Goal: Information Seeking & Learning: Check status

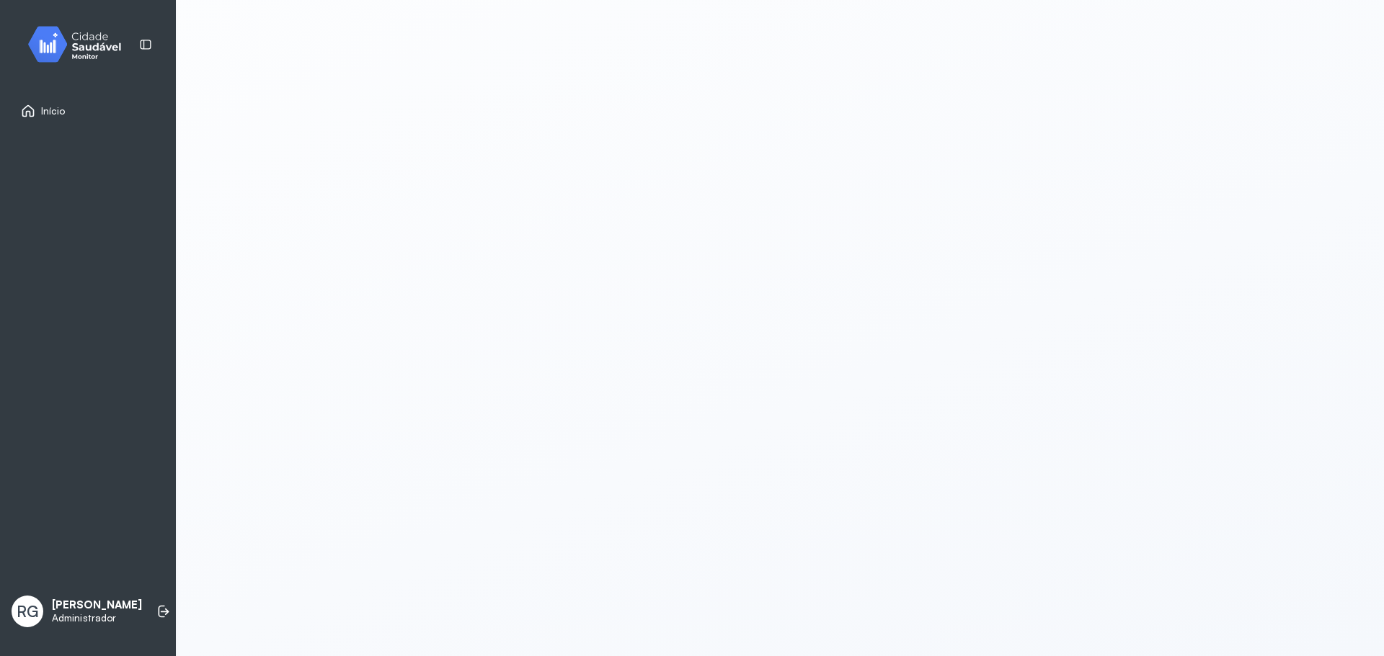
click at [93, 66] on img at bounding box center [80, 44] width 130 height 43
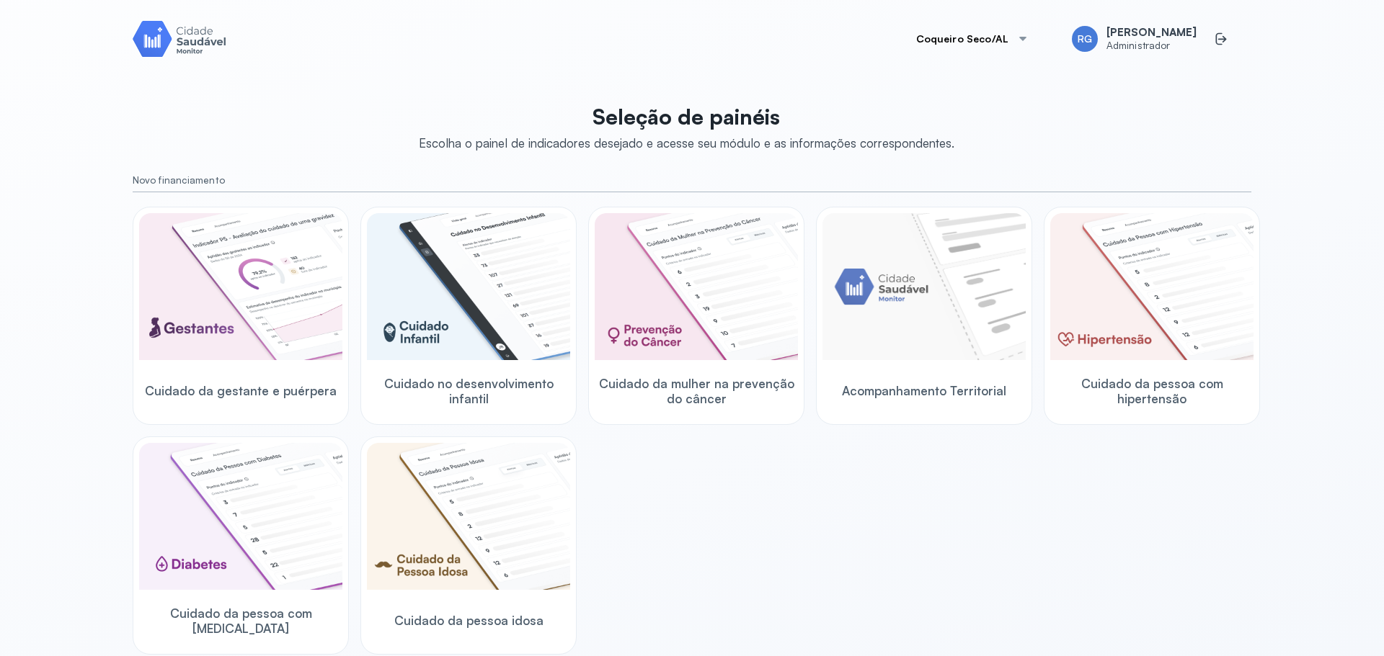
click at [969, 46] on button "Coqueiro Seco/AL" at bounding box center [972, 39] width 147 height 29
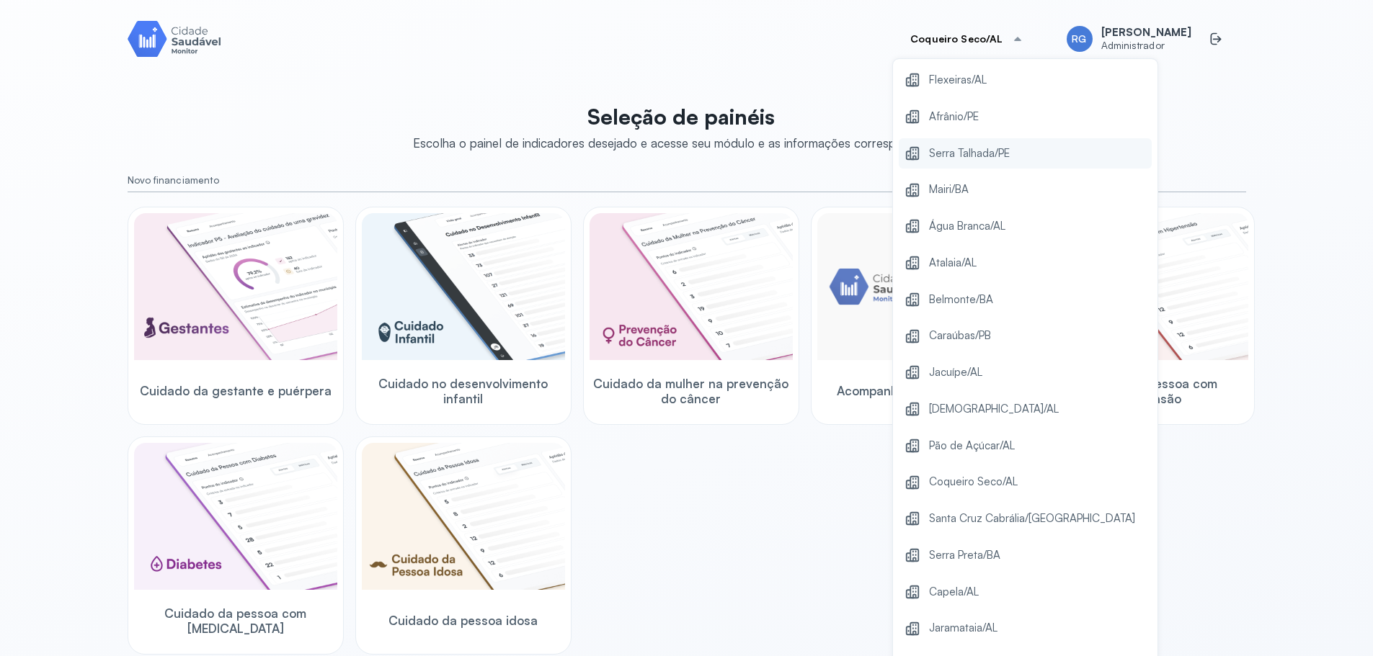
click at [997, 154] on span "Serra Talhada/PE" at bounding box center [969, 153] width 81 height 19
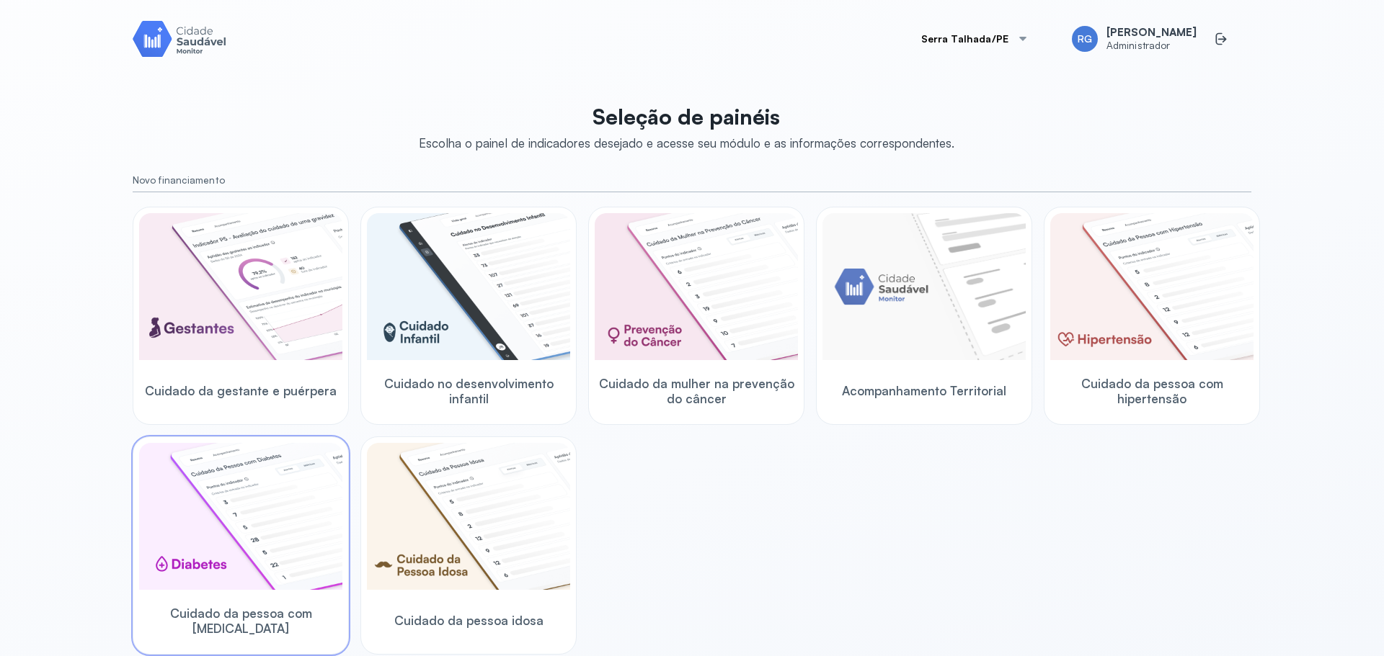
click at [218, 537] on img at bounding box center [240, 516] width 203 height 147
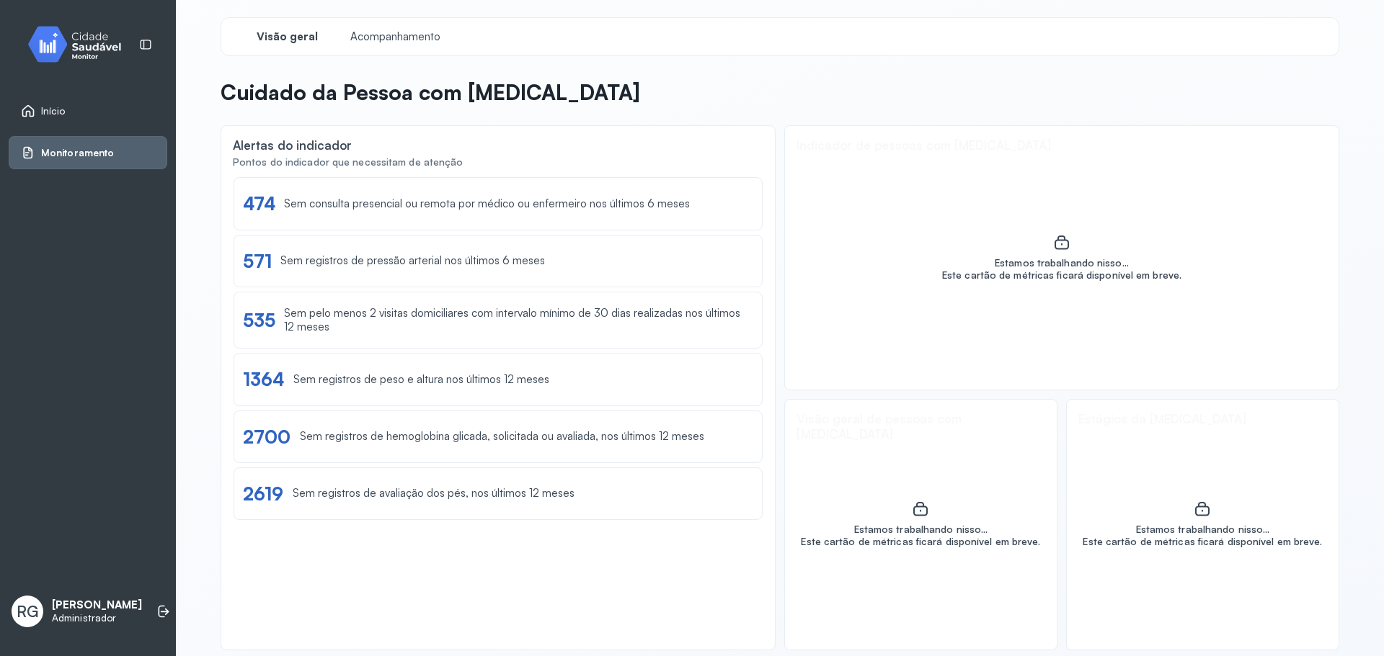
click at [102, 53] on img at bounding box center [80, 44] width 130 height 43
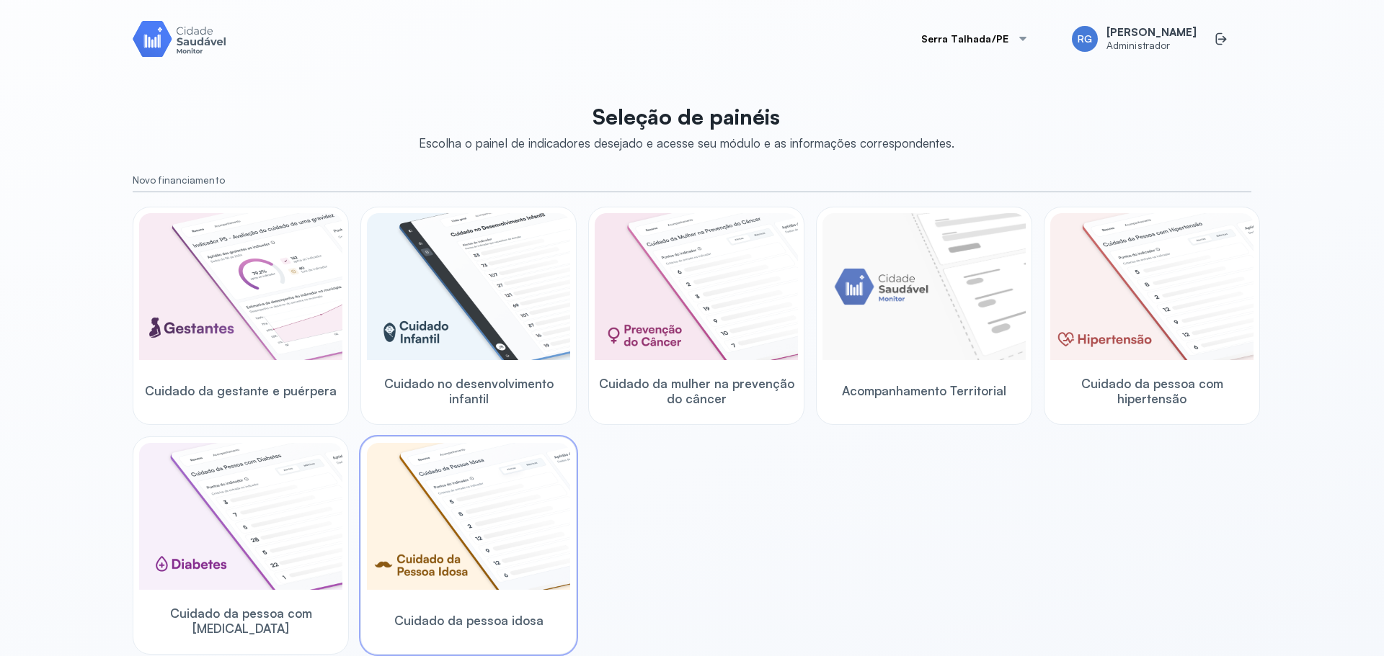
click at [412, 493] on img at bounding box center [468, 516] width 203 height 147
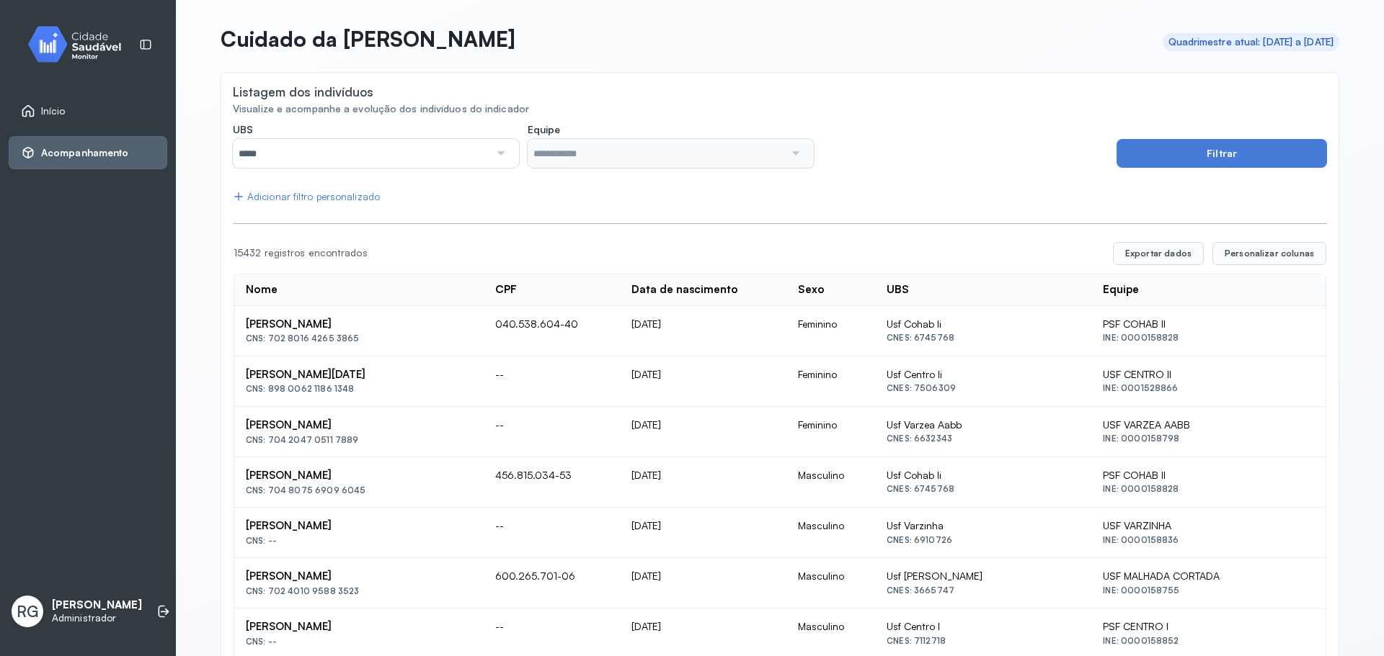
click at [313, 196] on div "Adicionar filtro personalizado" at bounding box center [306, 197] width 147 height 12
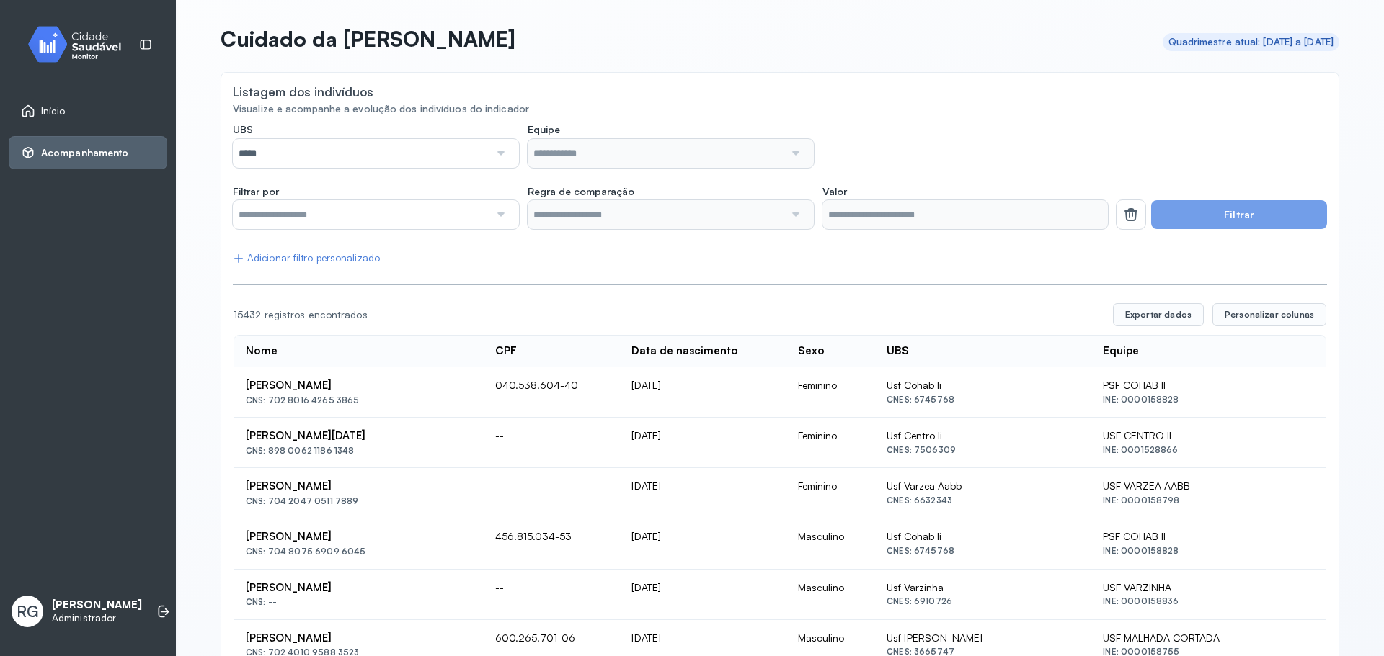
click at [321, 216] on input "text" at bounding box center [361, 214] width 257 height 29
click at [457, 223] on input "text" at bounding box center [361, 214] width 257 height 29
type input "*******"
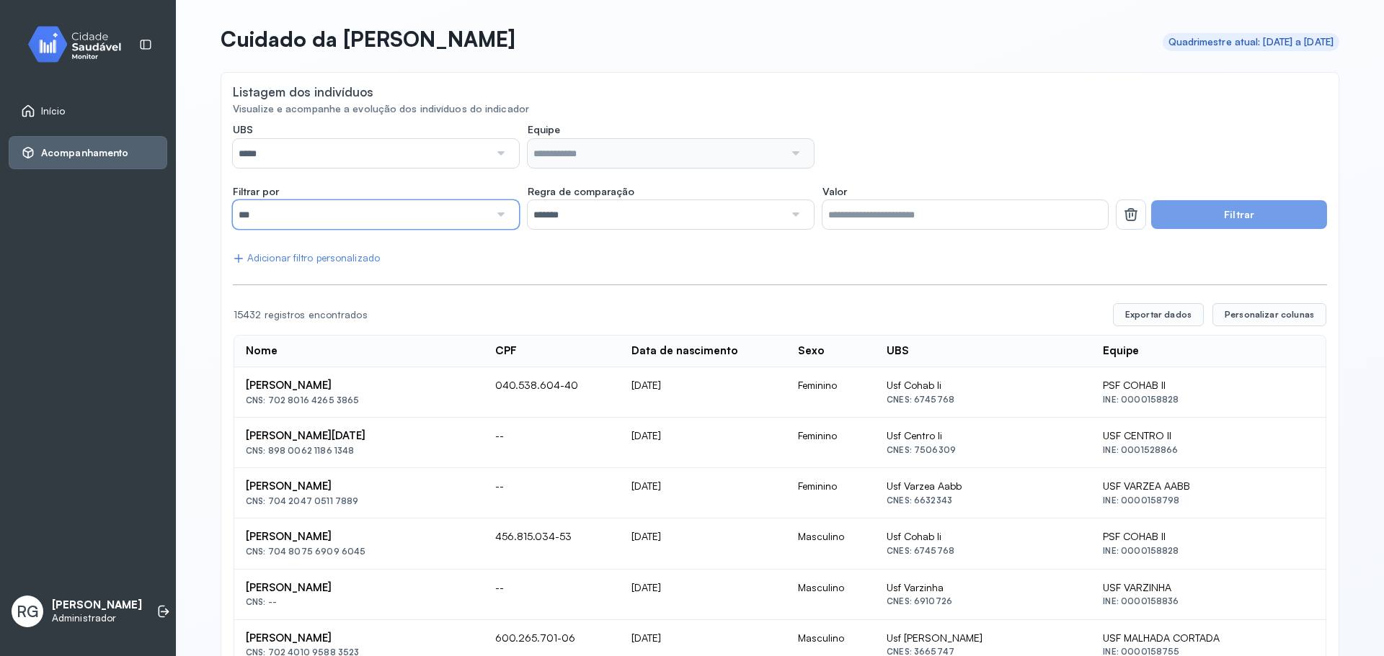
click at [358, 221] on input "***" at bounding box center [361, 214] width 257 height 29
click at [1116, 218] on button at bounding box center [1130, 214] width 29 height 29
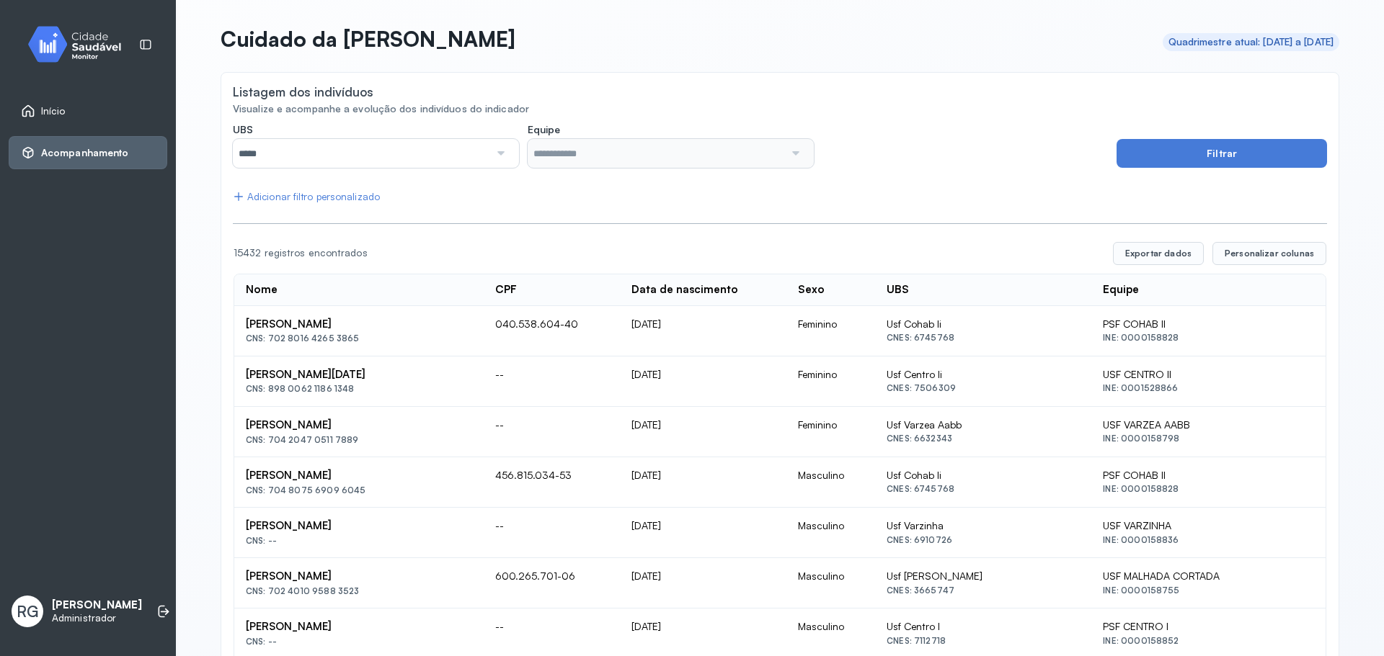
click at [55, 116] on span "Início" at bounding box center [53, 111] width 25 height 12
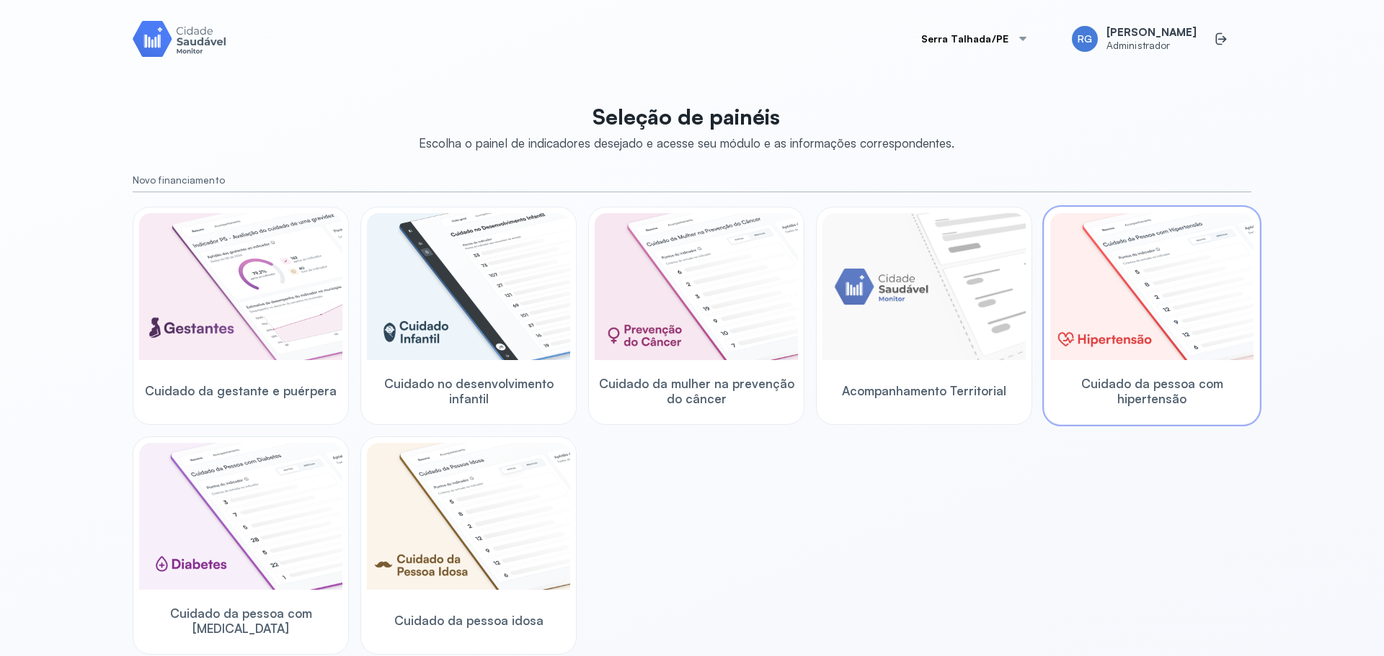
click at [1171, 302] on img at bounding box center [1151, 286] width 203 height 147
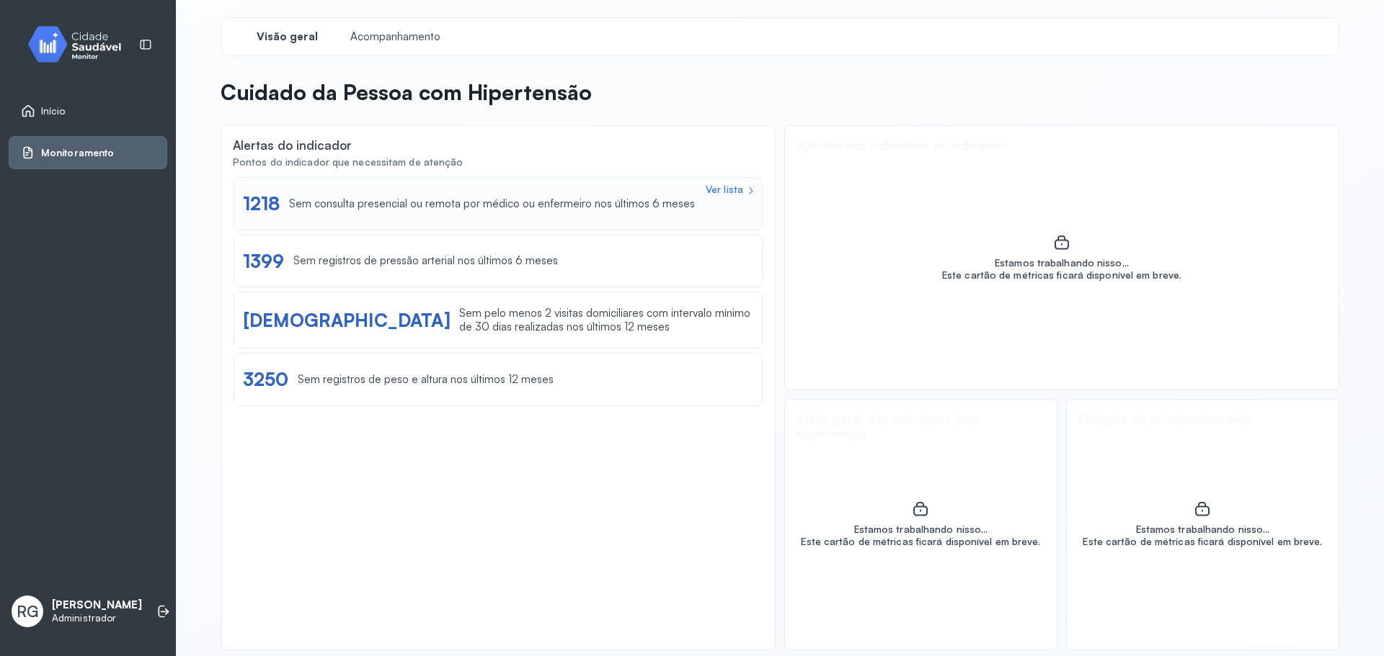
click at [566, 203] on div "Sem consulta presencial ou remota por médico ou enfermeiro nos últimos 6 meses" at bounding box center [492, 204] width 406 height 14
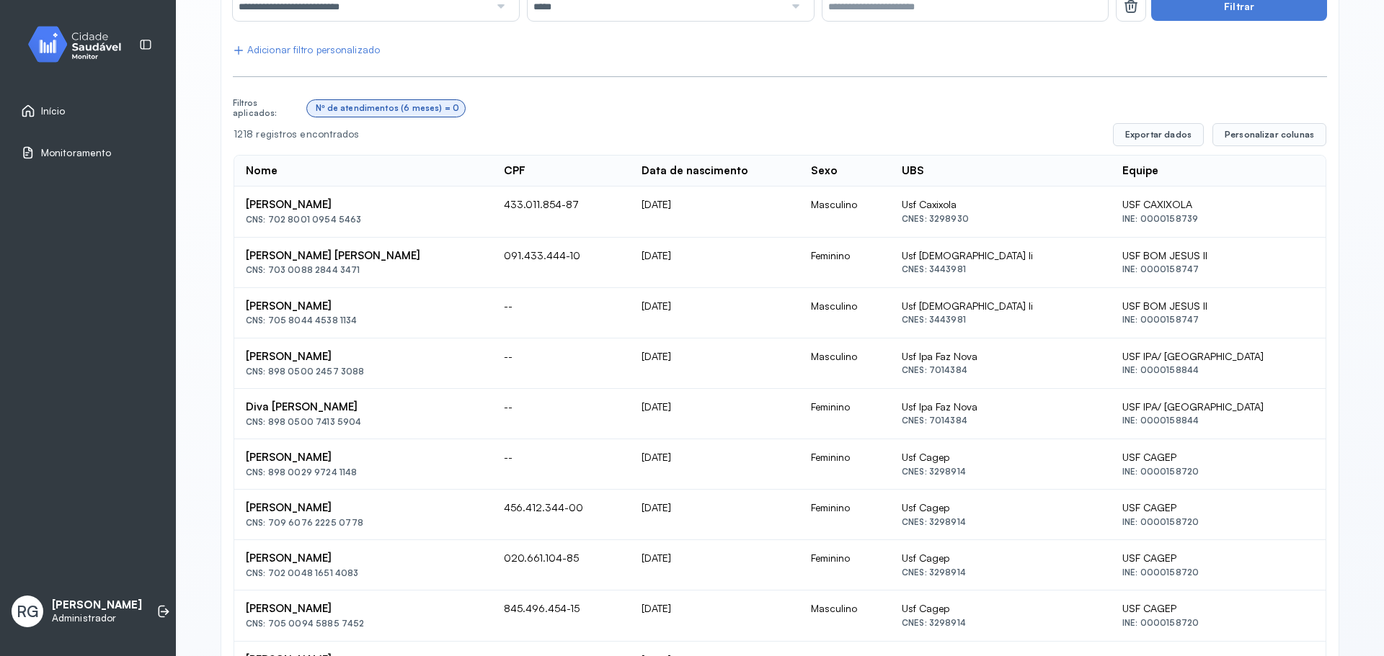
scroll to position [82, 0]
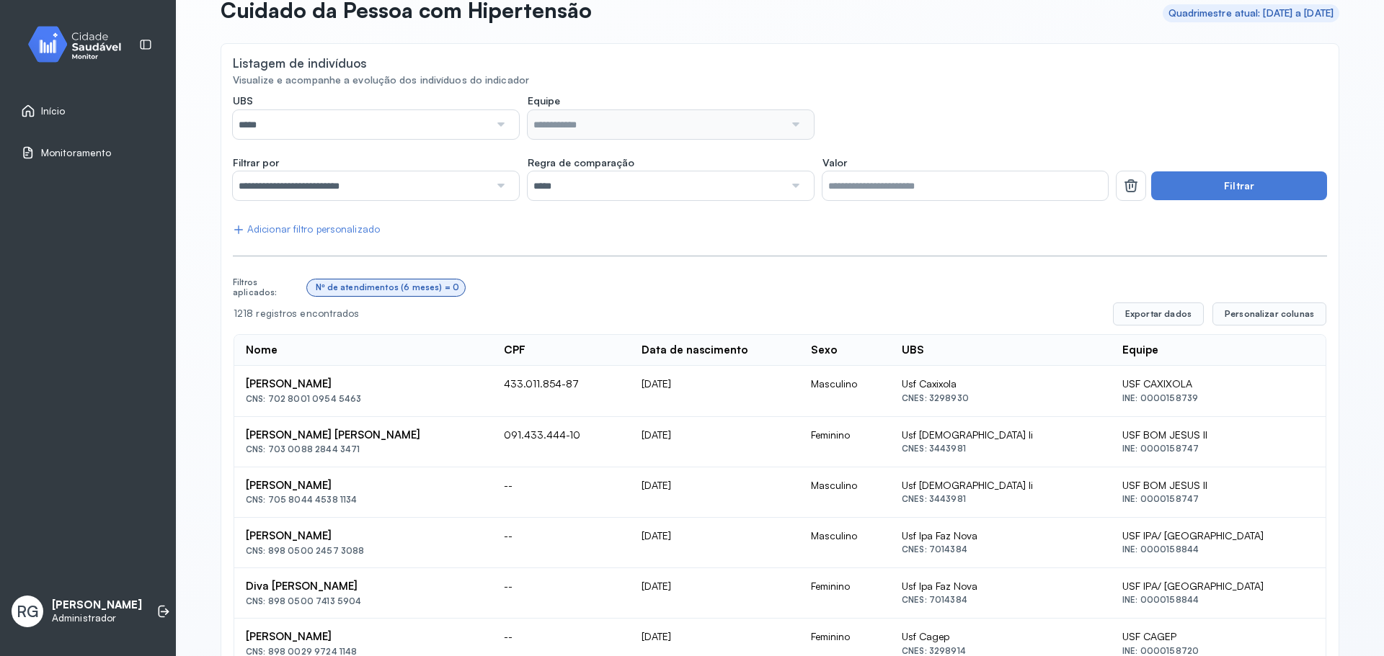
click at [252, 234] on div "Adicionar filtro personalizado" at bounding box center [306, 229] width 147 height 12
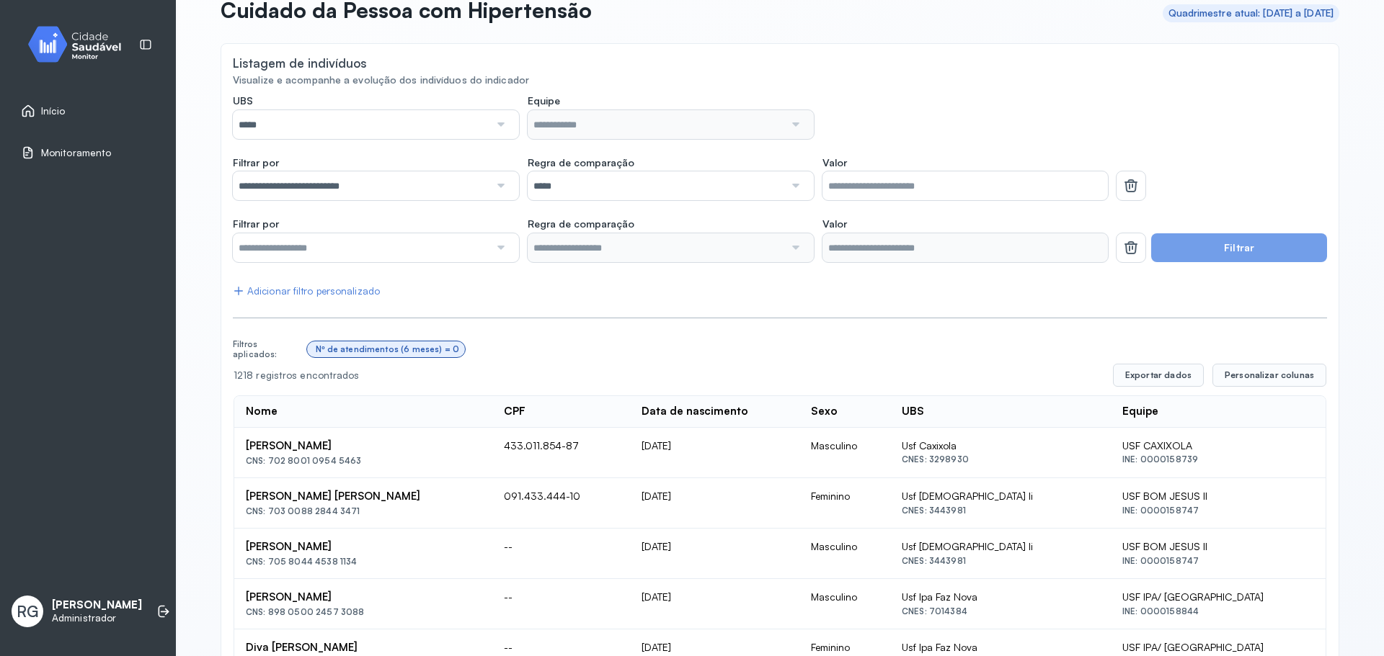
click at [282, 297] on div "Adicionar filtro personalizado" at bounding box center [306, 291] width 147 height 12
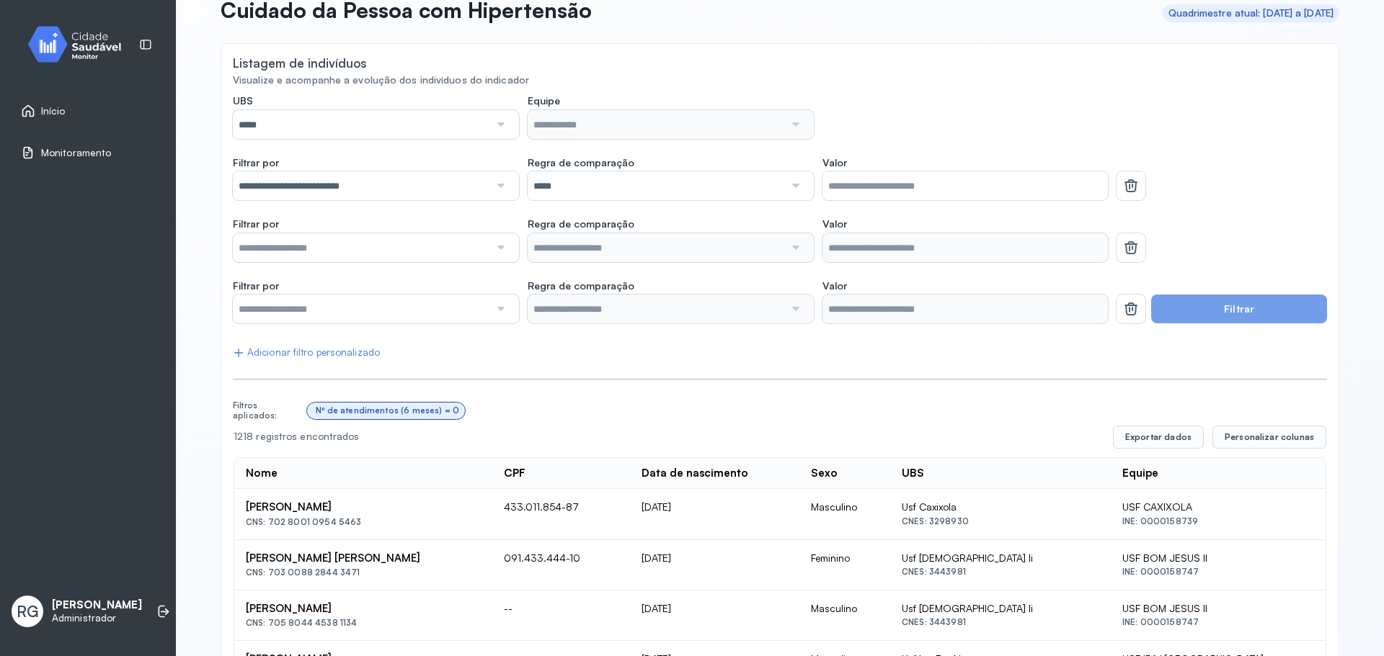
click at [367, 240] on input "text" at bounding box center [361, 247] width 257 height 29
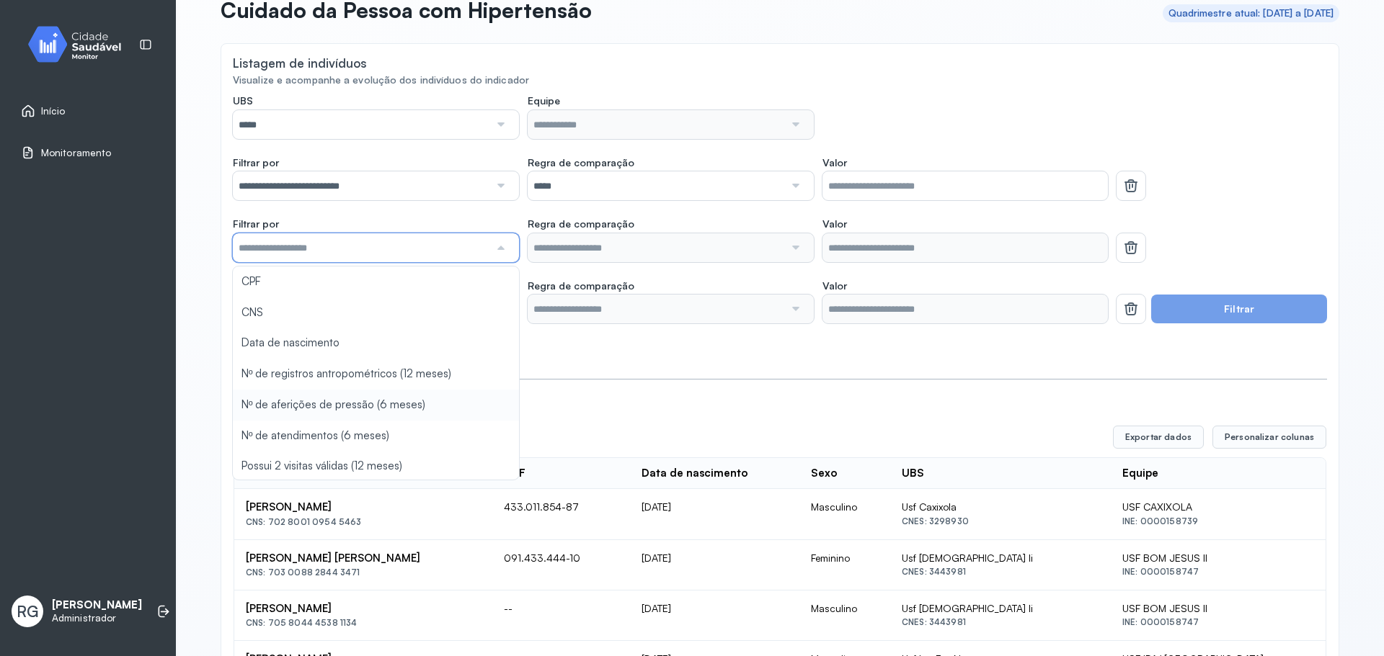
type input "*******"
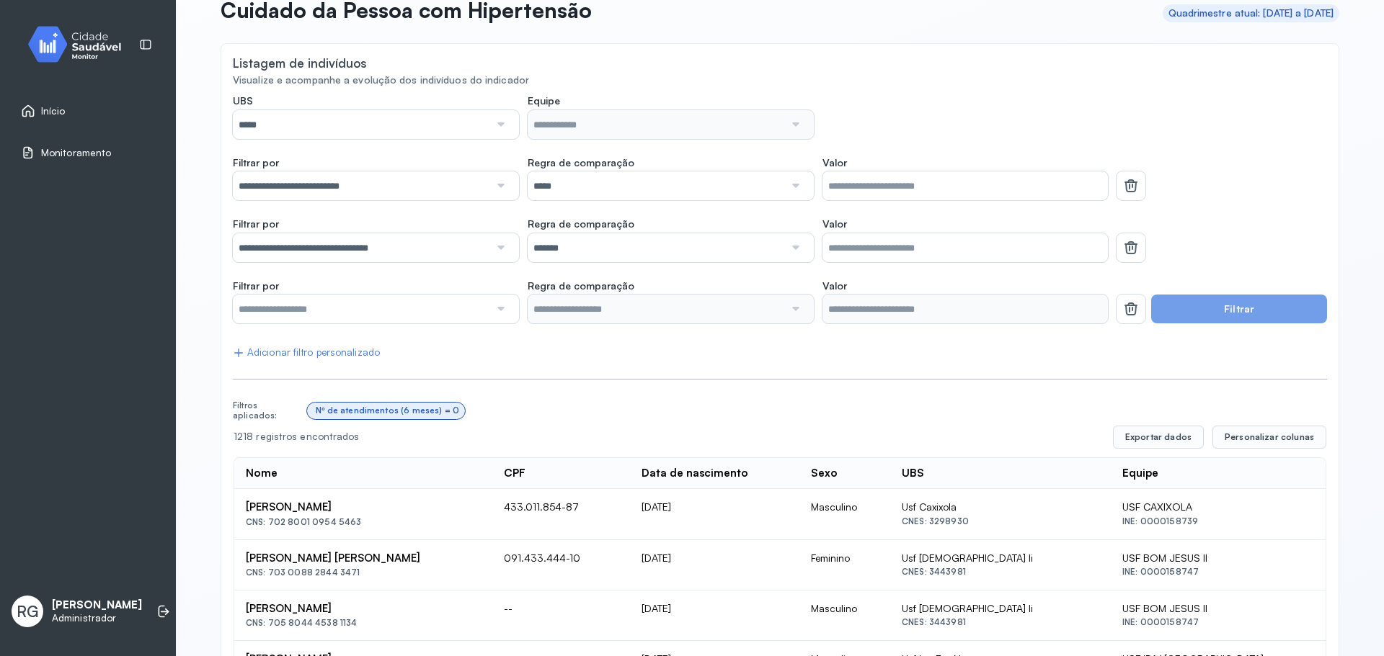
click at [410, 305] on input "text" at bounding box center [361, 309] width 257 height 29
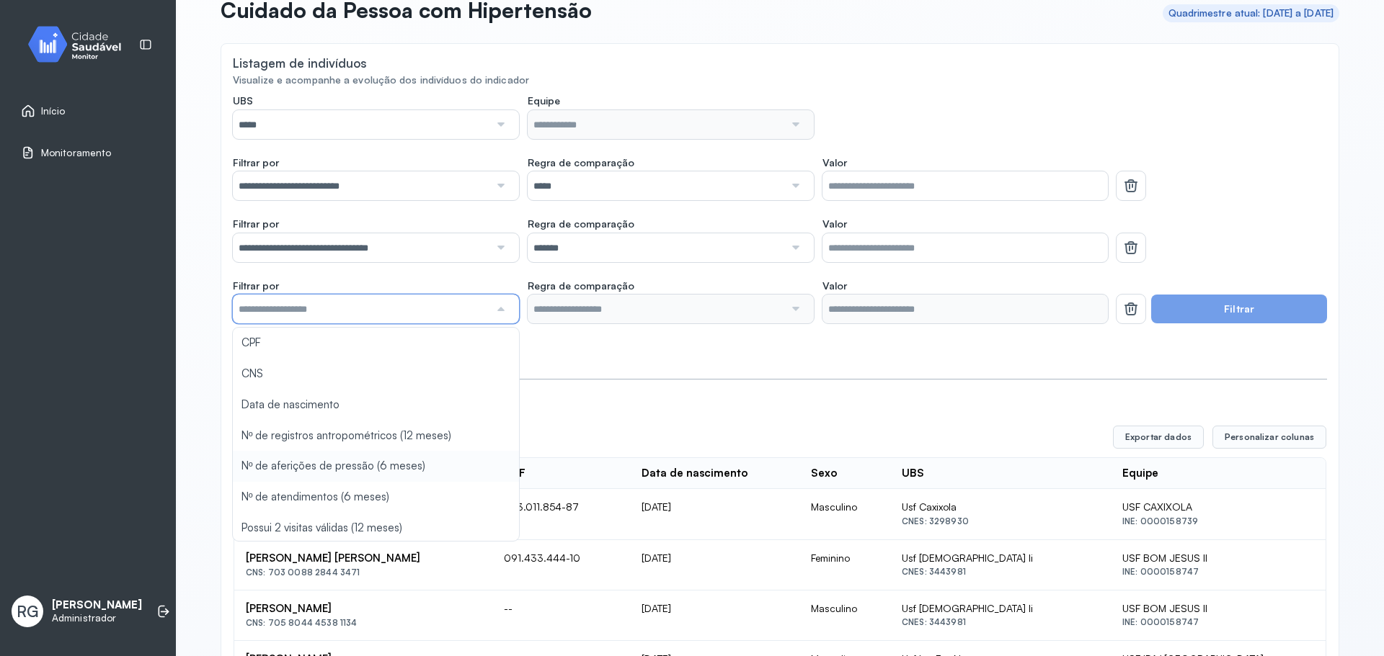
type input "*******"
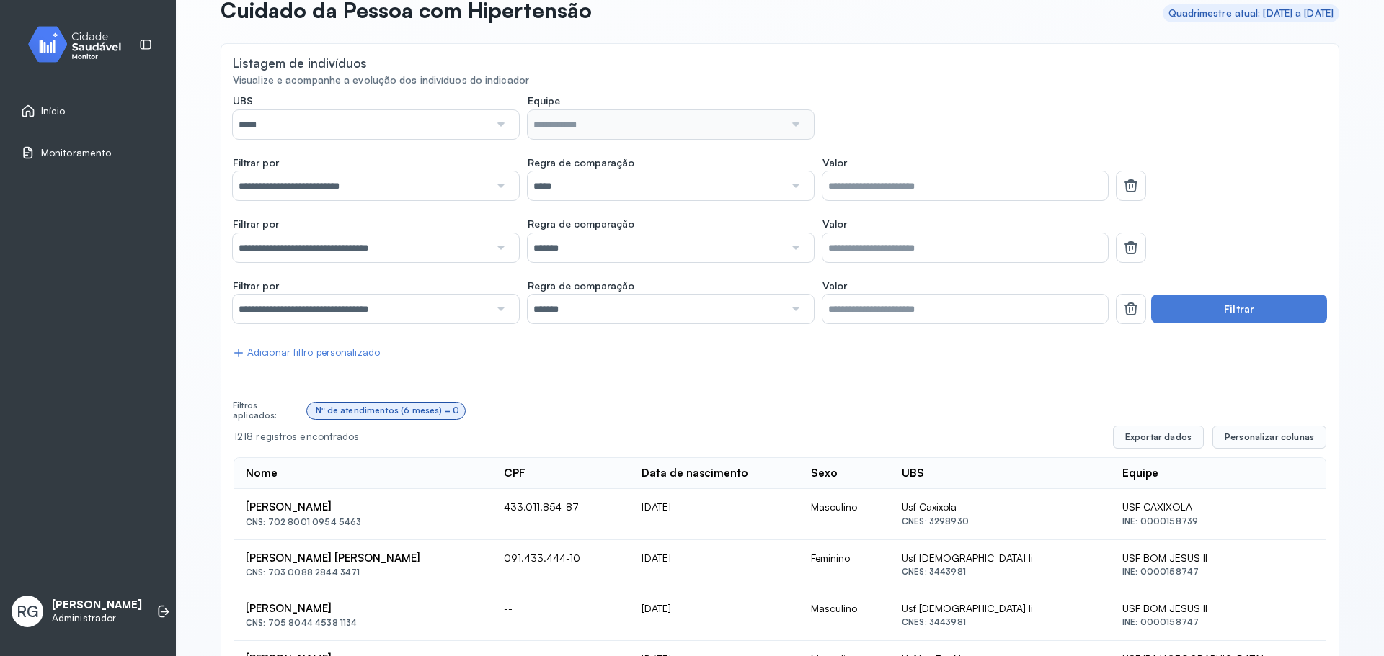
drag, startPoint x: 1273, startPoint y: 308, endPoint x: 1201, endPoint y: 362, distance: 90.1
click at [1270, 308] on button "Filtrar" at bounding box center [1239, 309] width 176 height 29
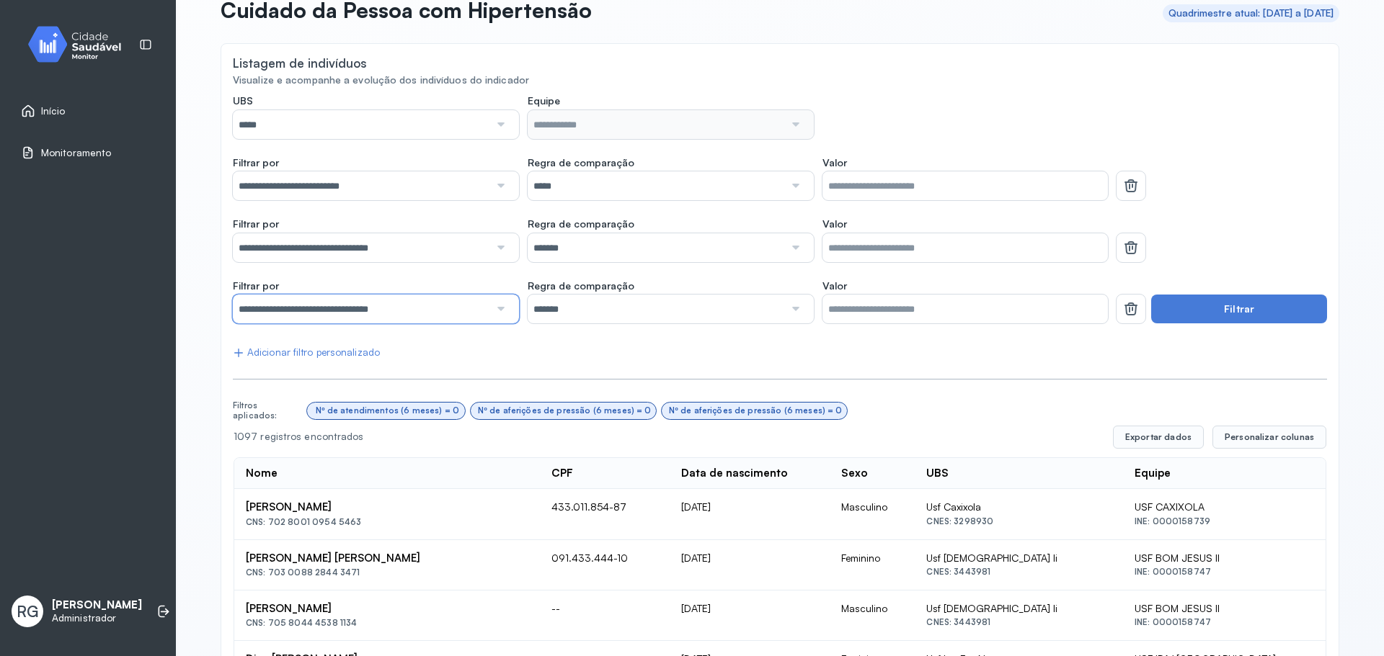
click at [411, 315] on input "**********" at bounding box center [361, 309] width 257 height 29
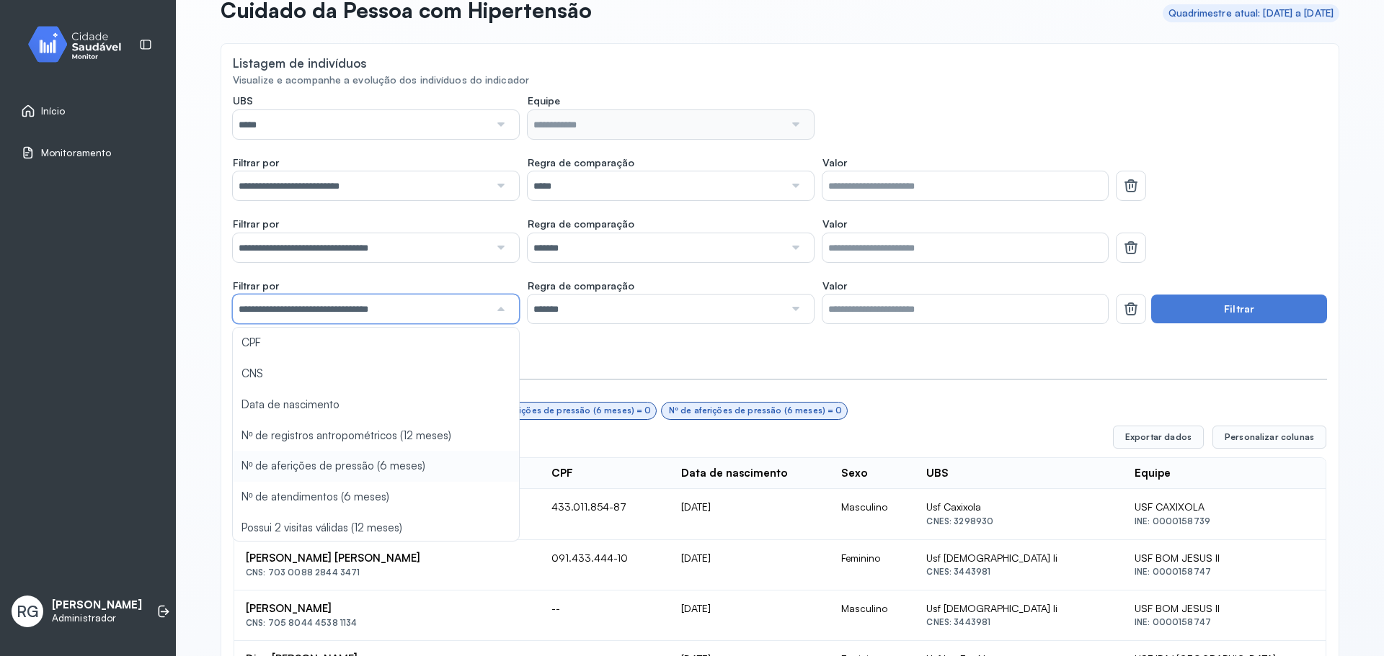
scroll to position [2, 0]
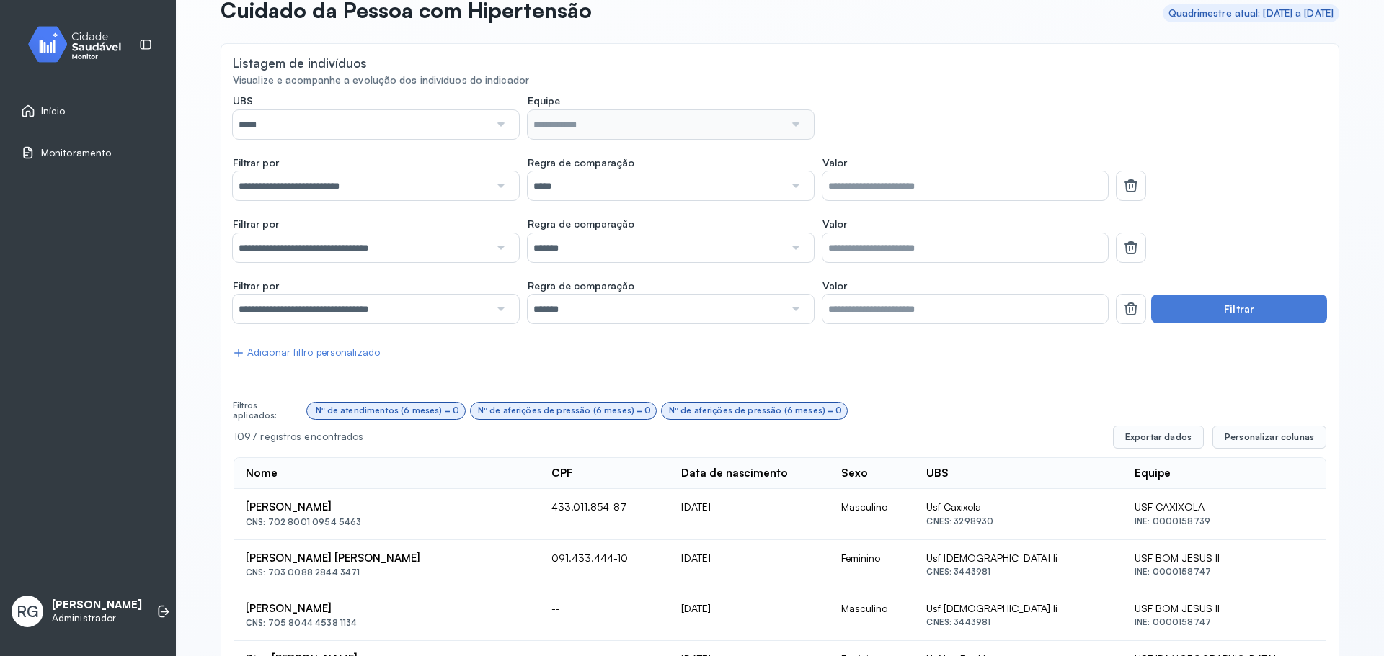
click at [1178, 297] on button "Filtrar" at bounding box center [1239, 309] width 176 height 29
click at [1128, 195] on icon at bounding box center [1130, 185] width 17 height 17
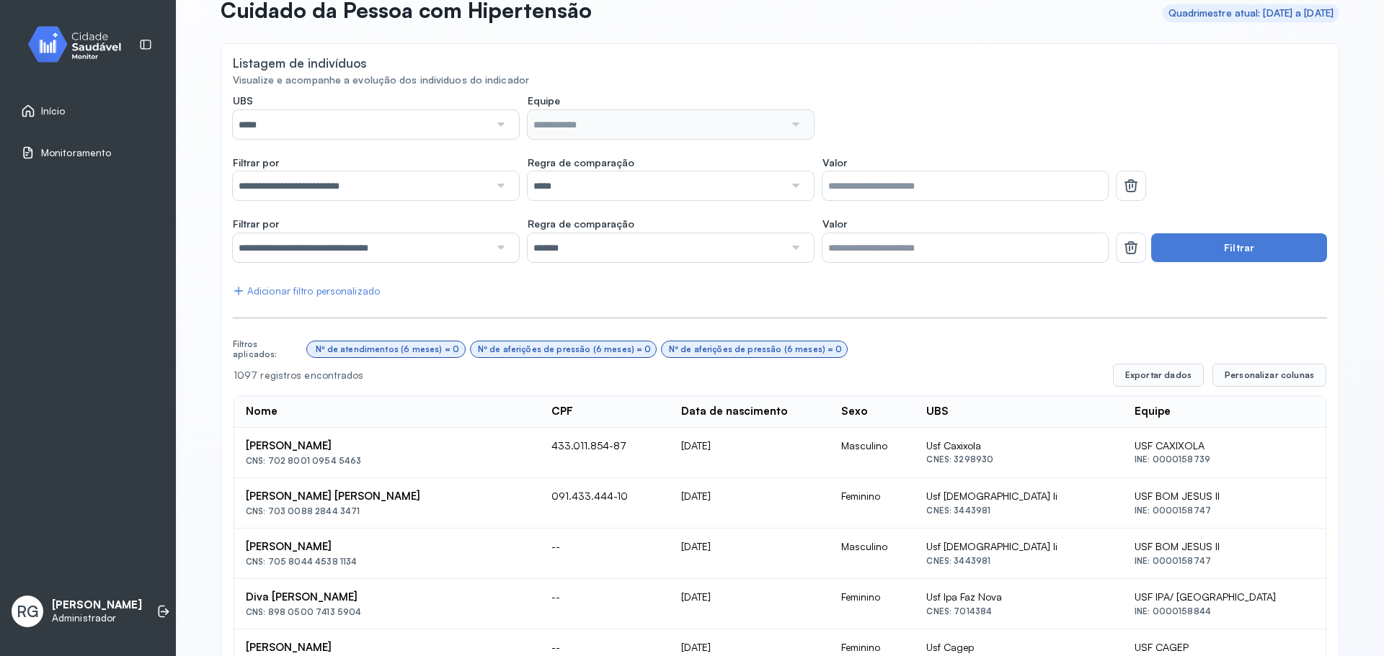
click at [1125, 192] on icon at bounding box center [1131, 187] width 12 height 11
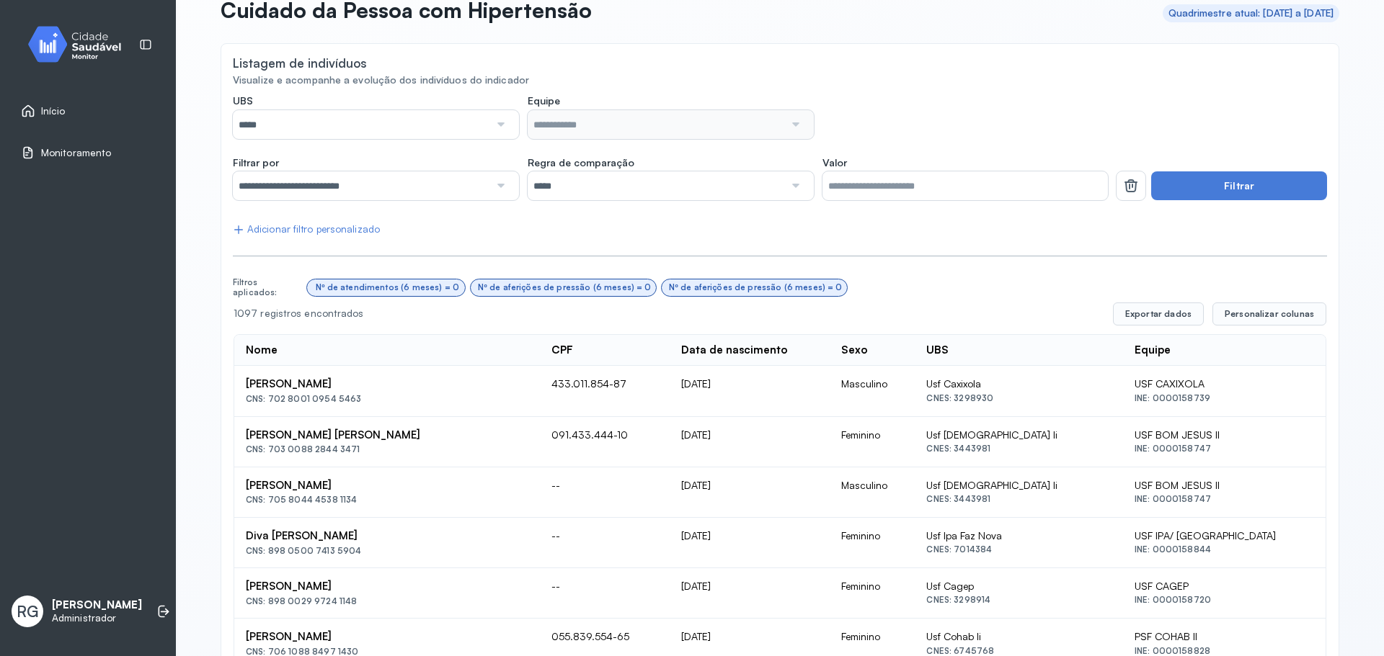
click at [1128, 187] on icon at bounding box center [1130, 185] width 17 height 17
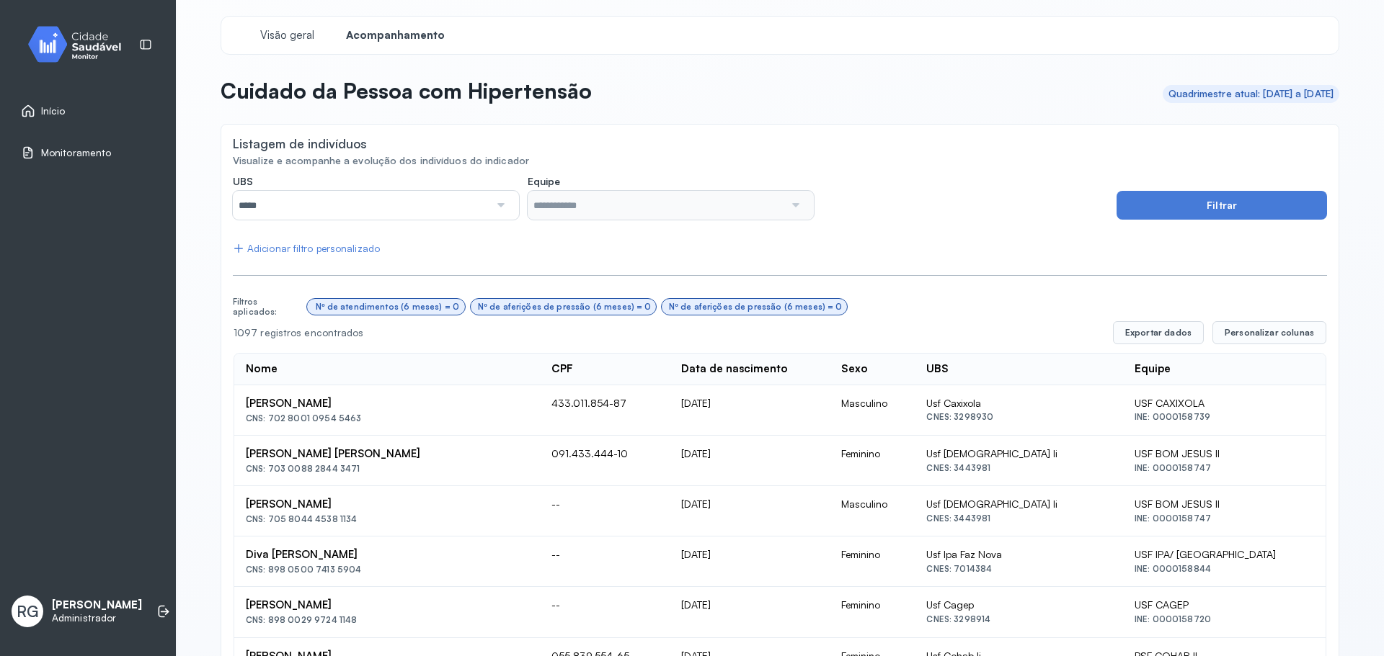
scroll to position [0, 0]
click at [471, 300] on div "Nº de atendimentos (6 meses) = 0" at bounding box center [563, 308] width 185 height 16
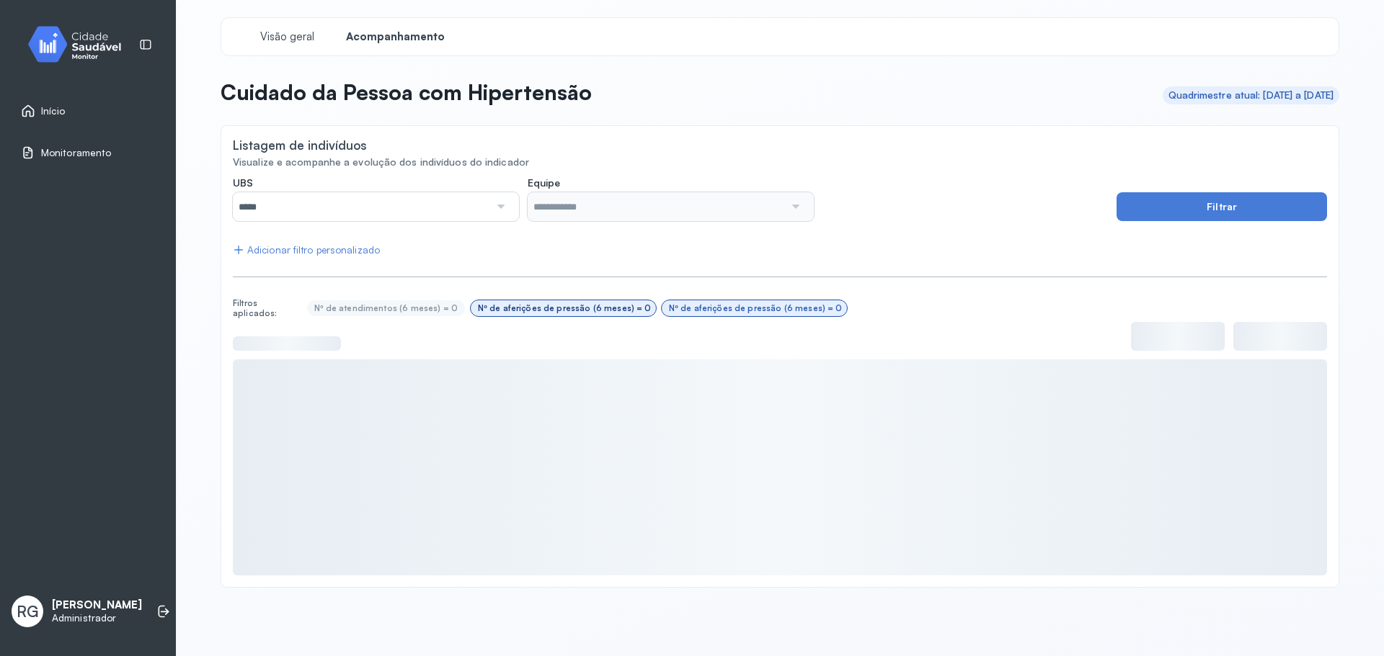
click at [545, 309] on div "Nº de aferições de pressão (6 meses) = 0" at bounding box center [564, 308] width 173 height 10
drag, startPoint x: 705, startPoint y: 305, endPoint x: 971, endPoint y: 273, distance: 267.8
click at [705, 305] on div "Nº de aferições de pressão (6 meses) = 0" at bounding box center [755, 308] width 173 height 10
drag, startPoint x: 1254, startPoint y: 208, endPoint x: 847, endPoint y: 241, distance: 408.4
click at [1253, 208] on button "Filtrar" at bounding box center [1221, 206] width 210 height 29
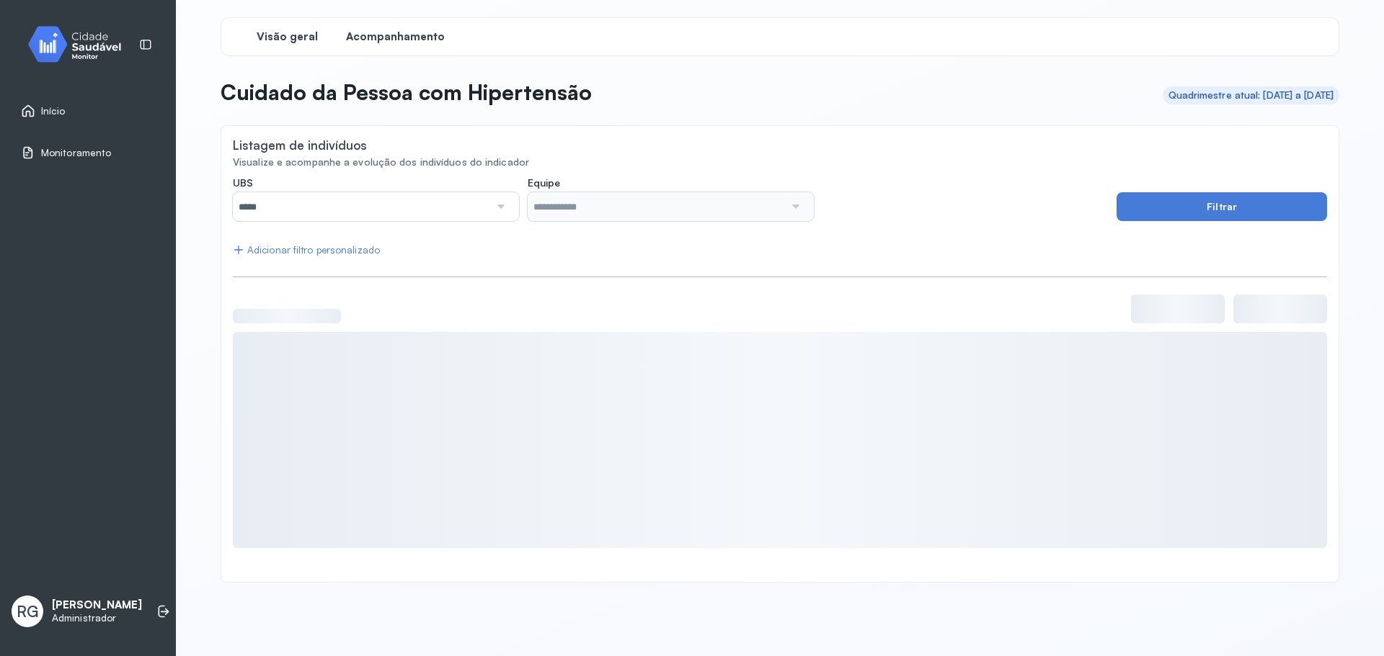
click at [275, 33] on span "Visão geral" at bounding box center [287, 37] width 61 height 14
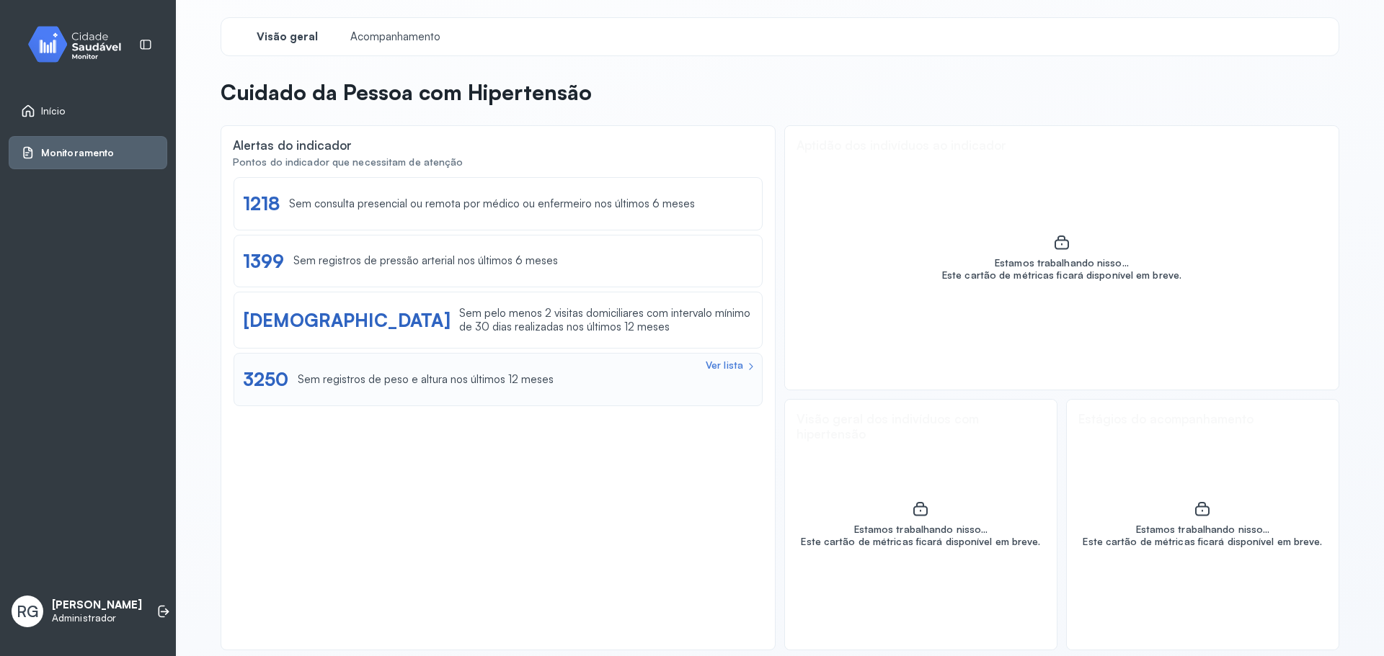
click at [344, 381] on div "Sem registros de peso e altura nos últimos 12 meses" at bounding box center [426, 380] width 256 height 14
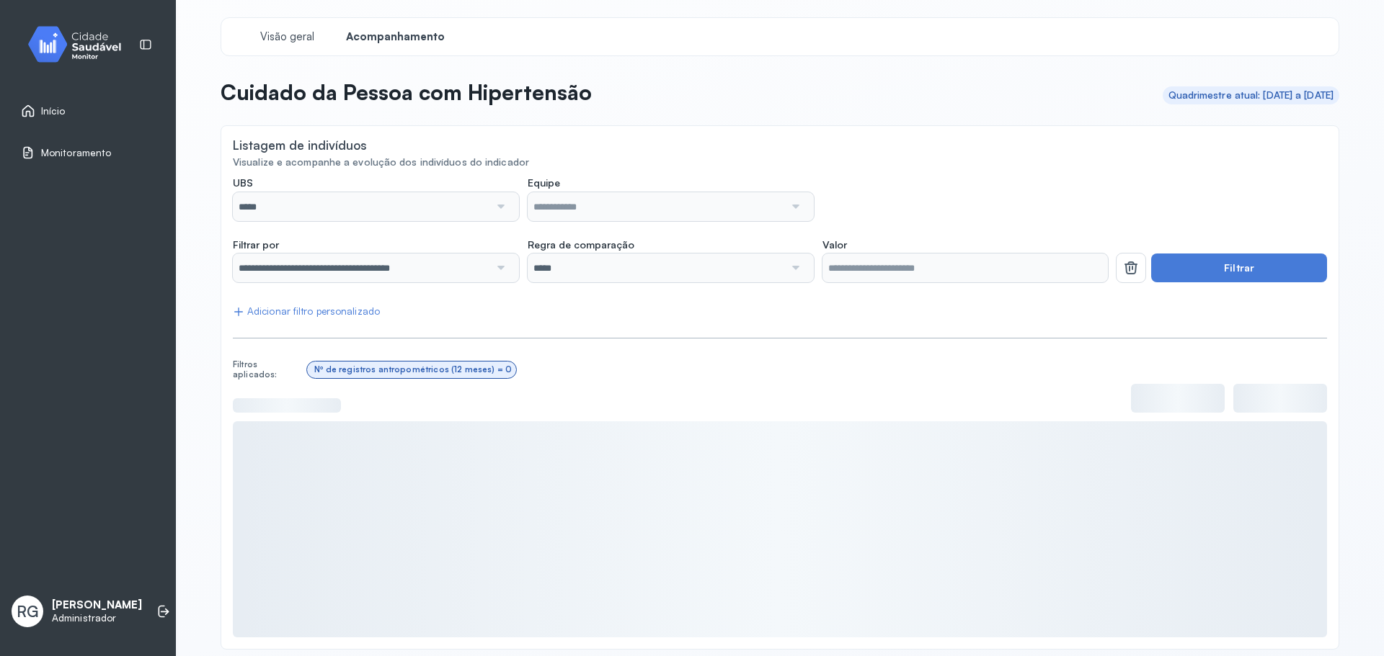
click at [86, 45] on img at bounding box center [80, 44] width 130 height 43
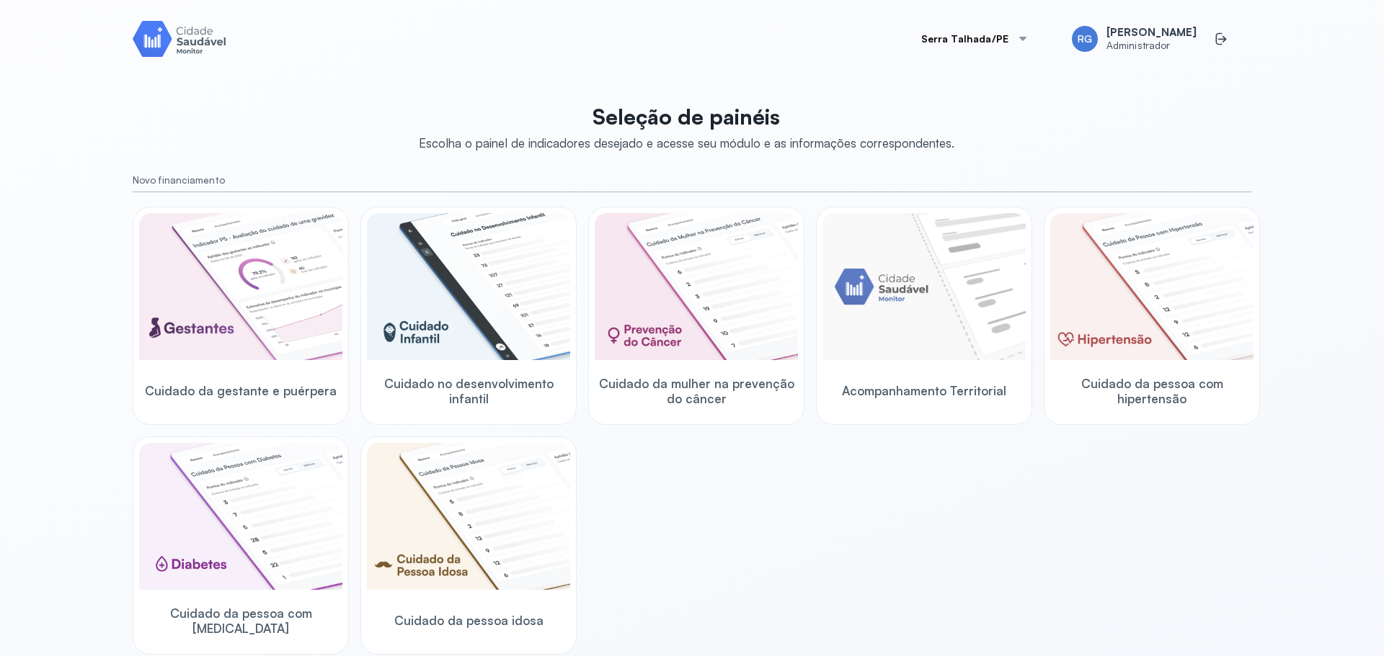
click at [162, 32] on img at bounding box center [180, 38] width 94 height 41
click at [154, 39] on img at bounding box center [180, 38] width 94 height 41
click at [152, 39] on img at bounding box center [180, 38] width 94 height 41
